Goal: Task Accomplishment & Management: Manage account settings

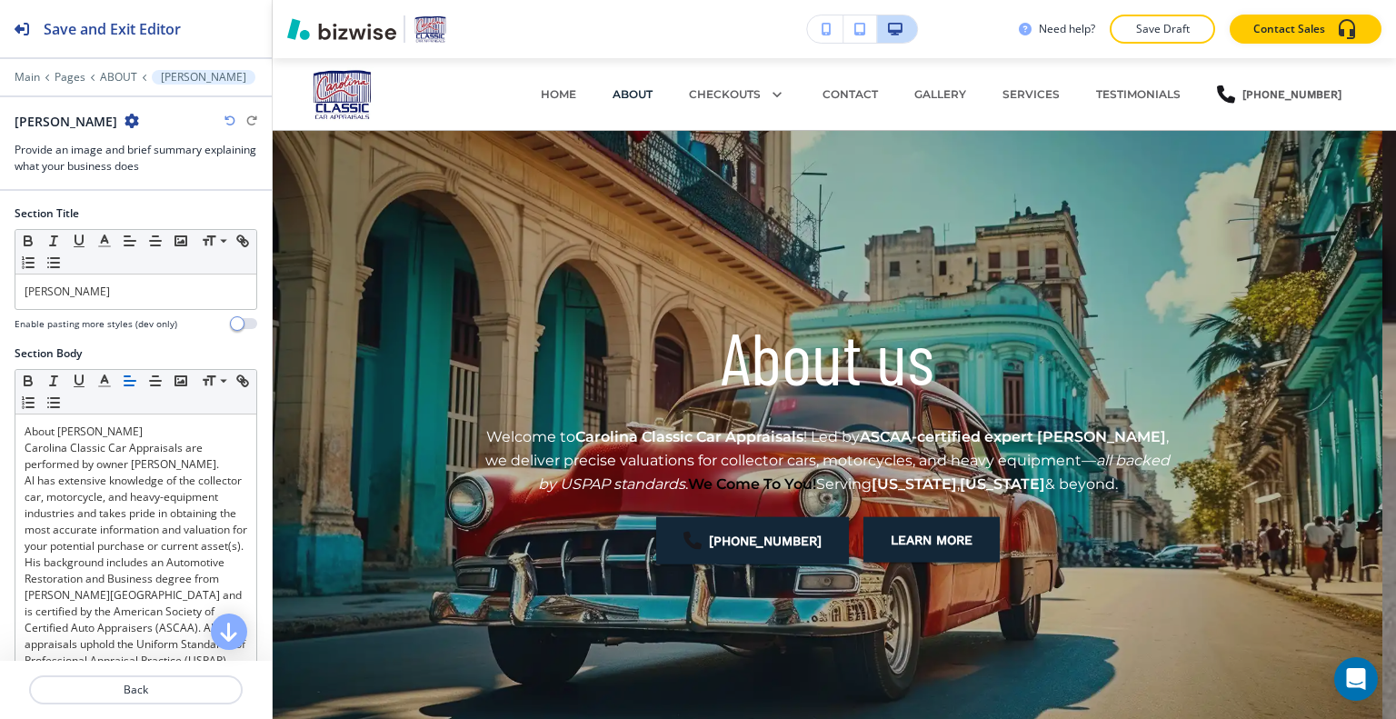
scroll to position [705, 0]
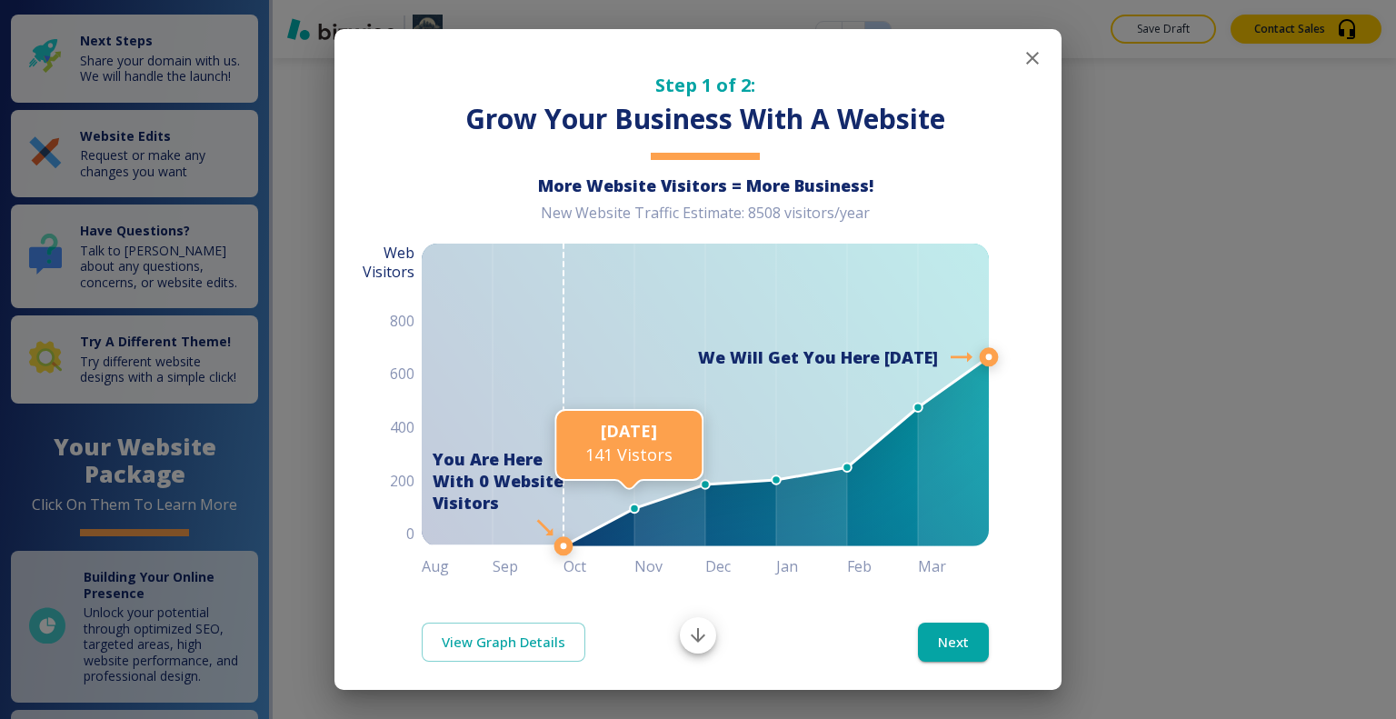
click at [1022, 57] on icon "button" at bounding box center [1033, 58] width 22 height 22
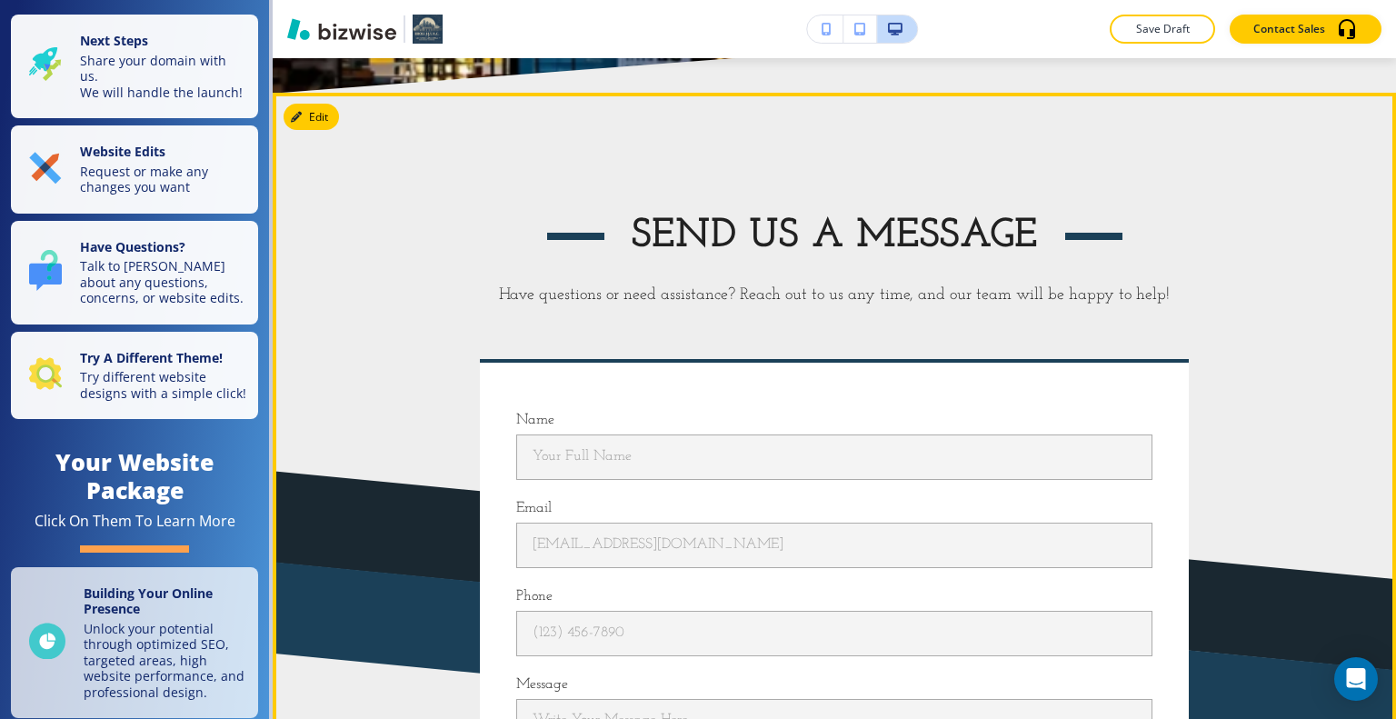
scroll to position [12454, 0]
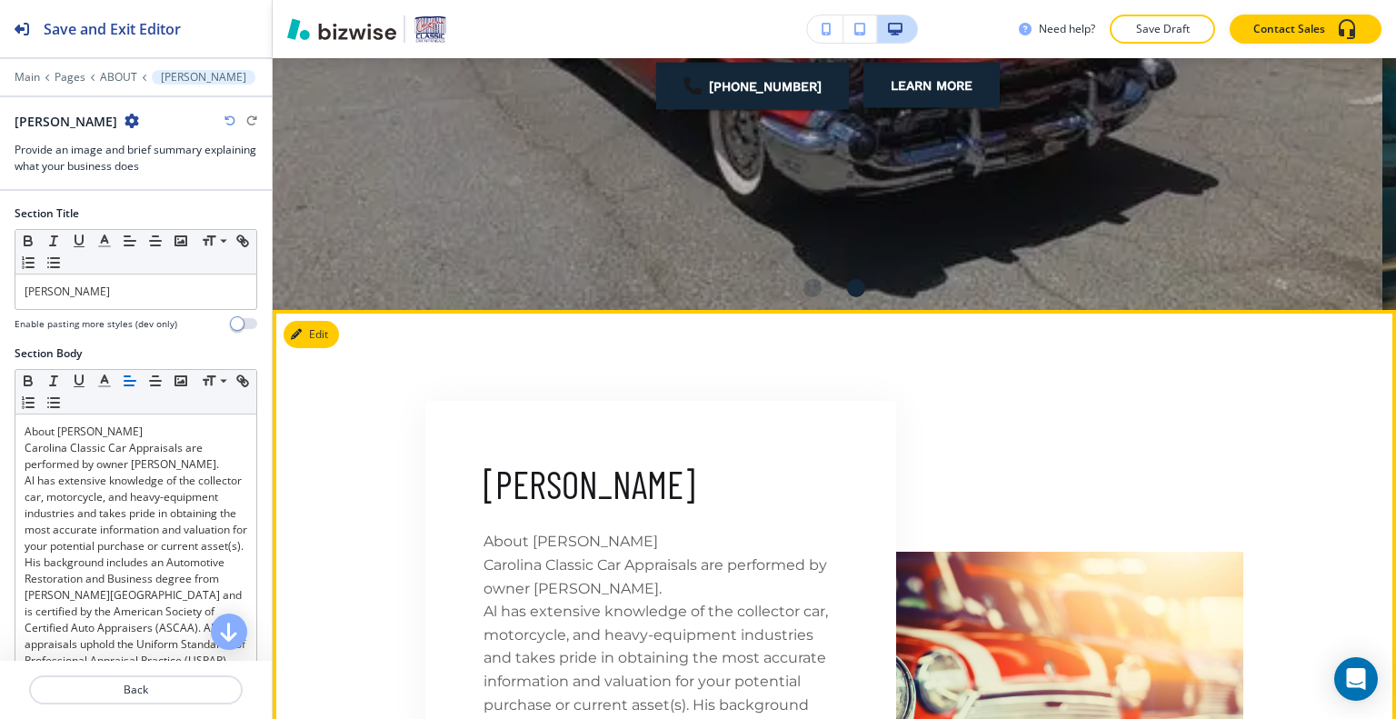
scroll to position [545, 0]
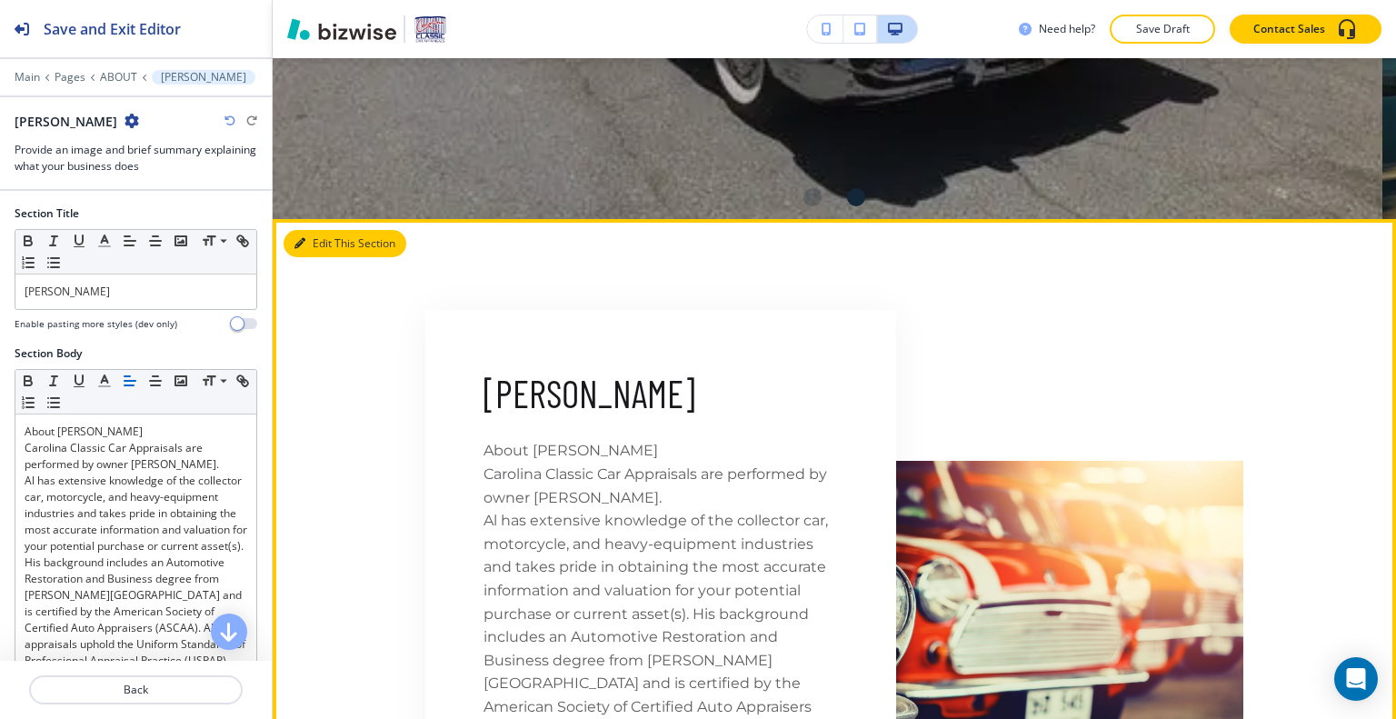
click at [320, 239] on button "Edit This Section" at bounding box center [345, 243] width 123 height 27
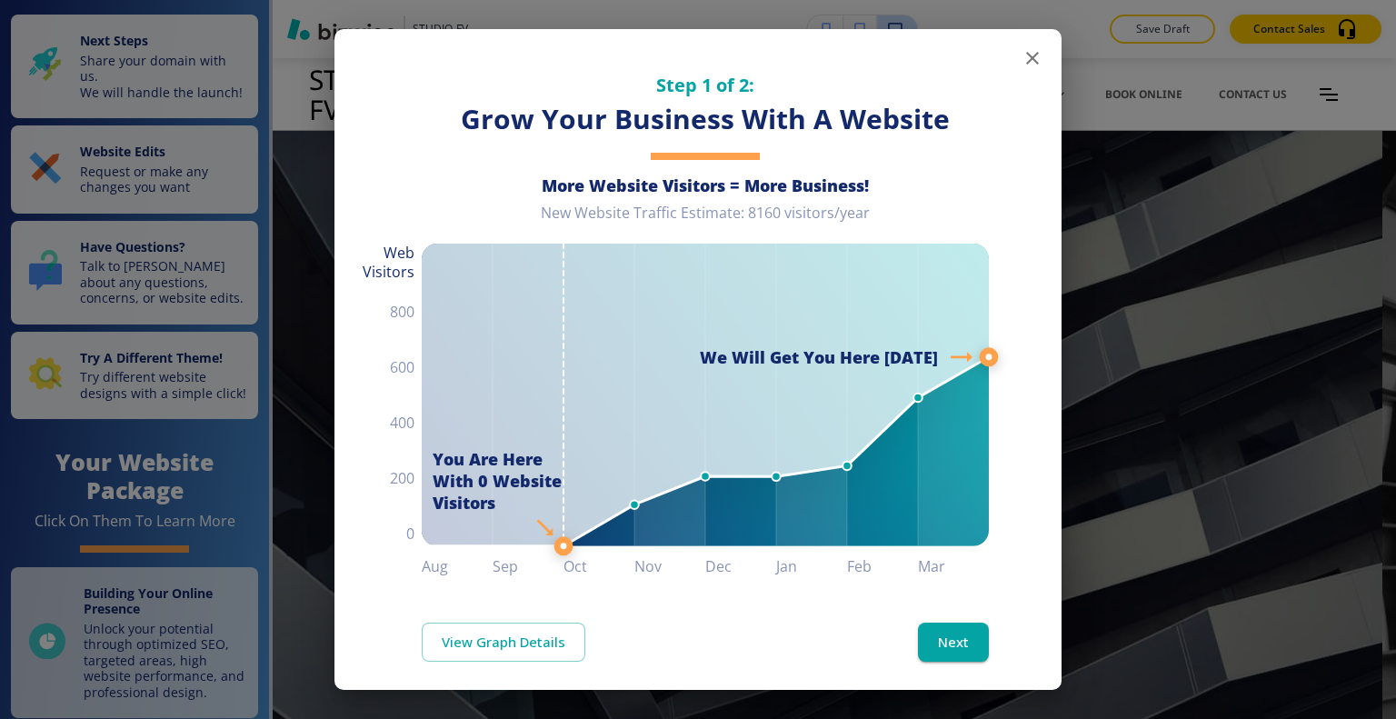
click at [1026, 55] on icon "button" at bounding box center [1032, 58] width 13 height 13
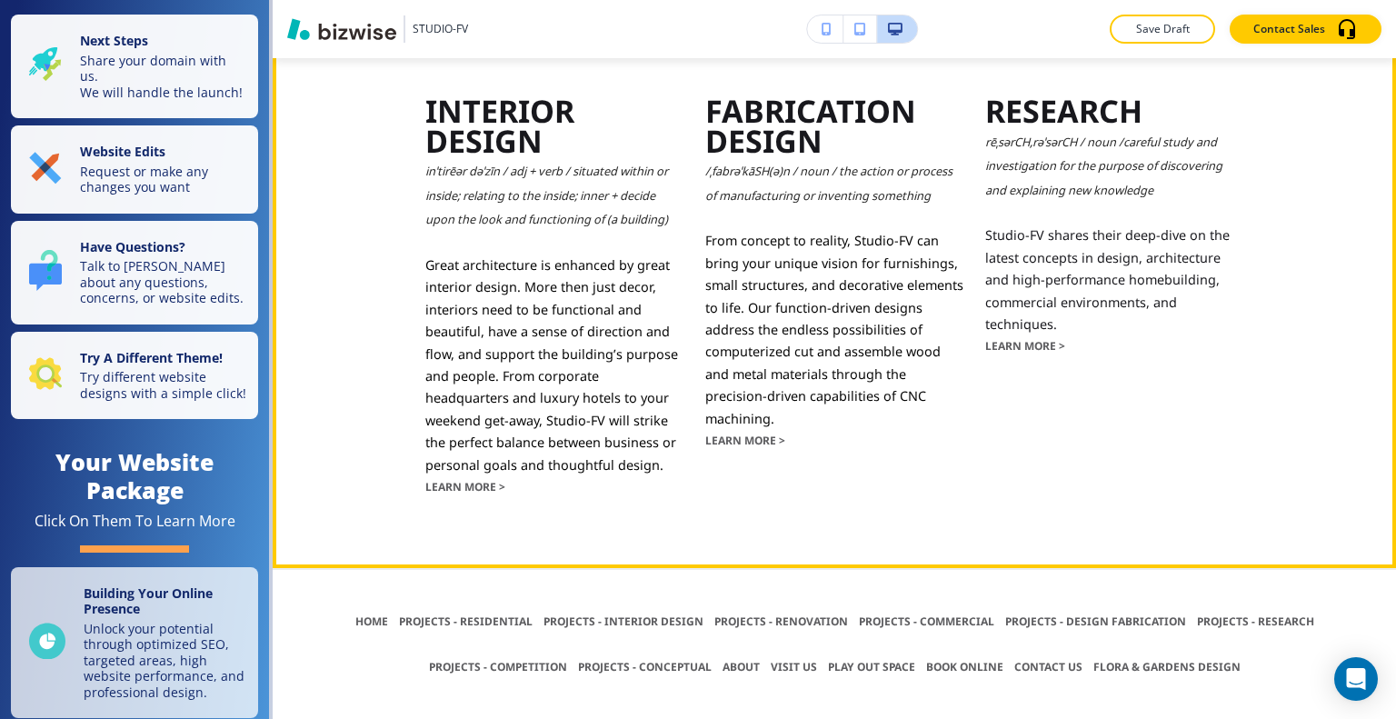
scroll to position [3677, 0]
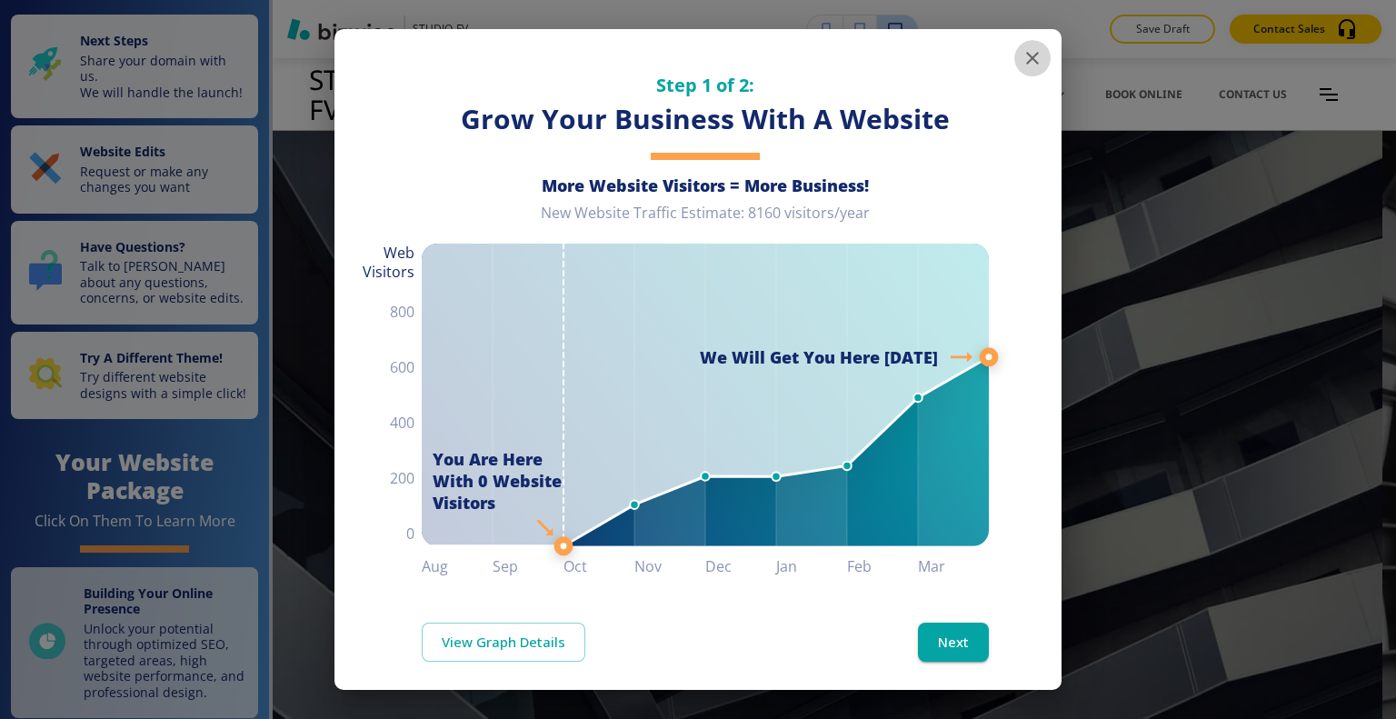
click at [1023, 60] on icon "button" at bounding box center [1033, 58] width 22 height 22
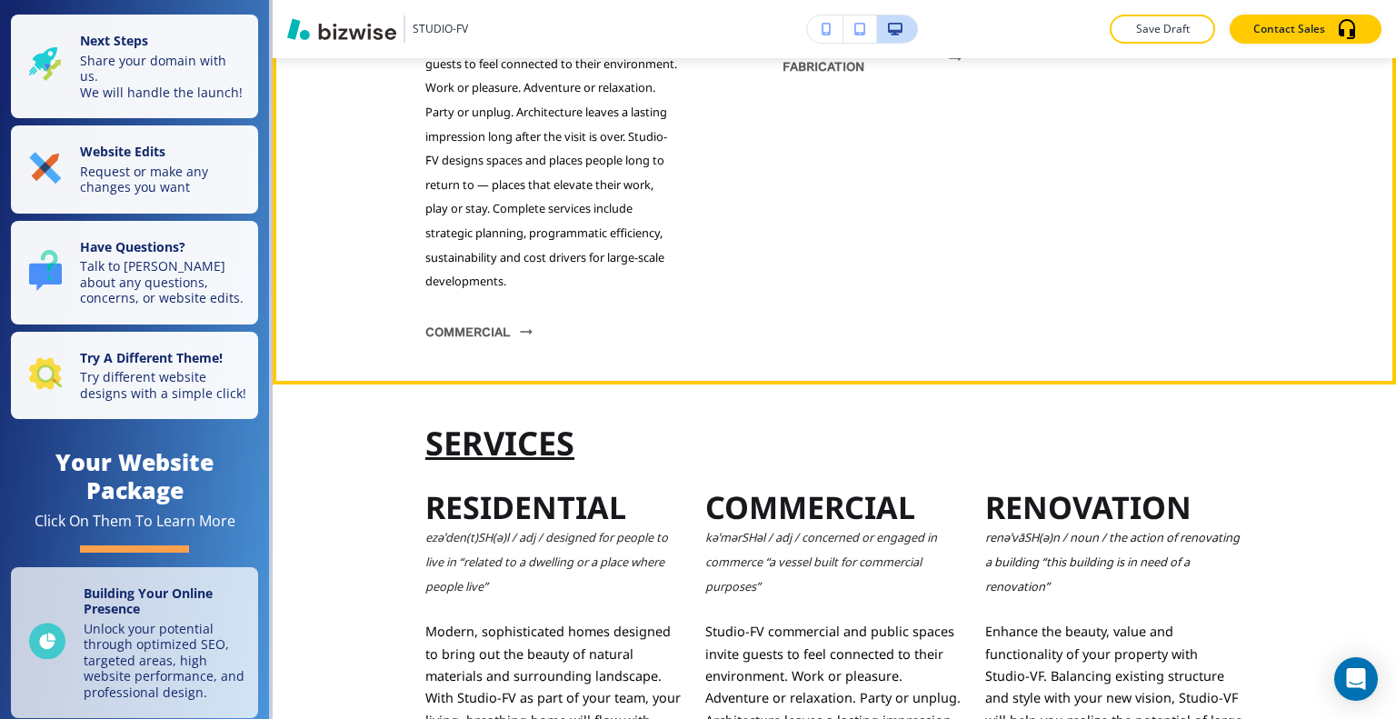
scroll to position [2818, 0]
